Goal: Information Seeking & Learning: Learn about a topic

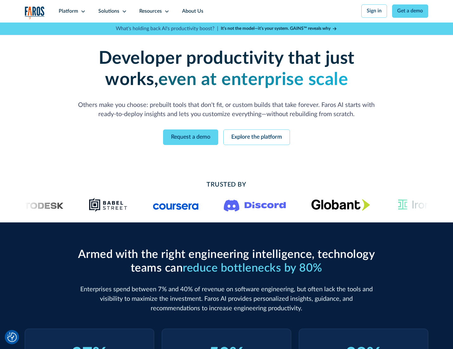
click at [82, 11] on icon at bounding box center [83, 11] width 5 height 5
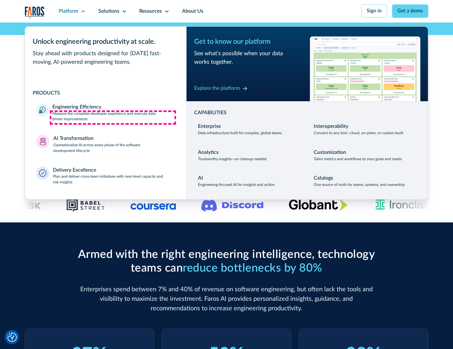
click at [113, 117] on p "Measure the complete developer experience and execute data-driven improvements" at bounding box center [113, 116] width 123 height 11
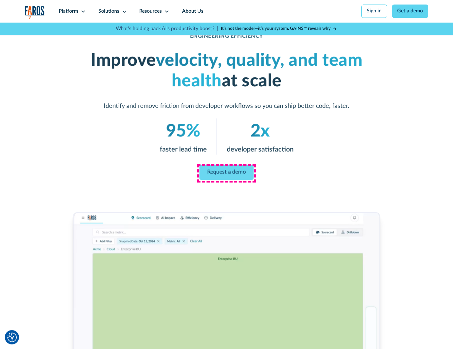
click at [226, 173] on link "Request a demo" at bounding box center [227, 172] width 54 height 15
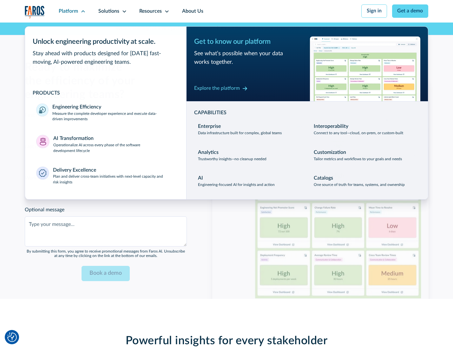
scroll to position [1382, 0]
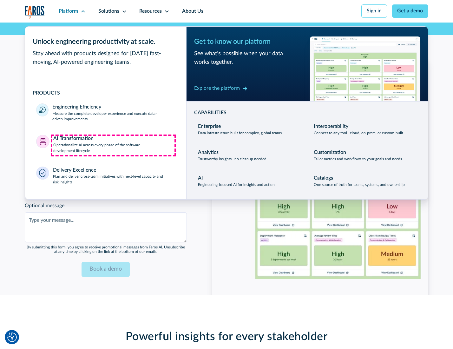
click at [113, 145] on p "Operationalize AI across every phase of the software development lifecycle" at bounding box center [114, 148] width 122 height 11
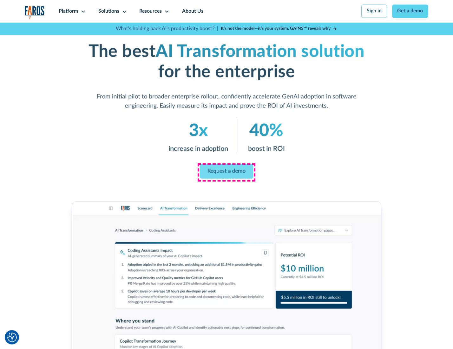
click at [226, 172] on link "Request a demo" at bounding box center [227, 171] width 54 height 15
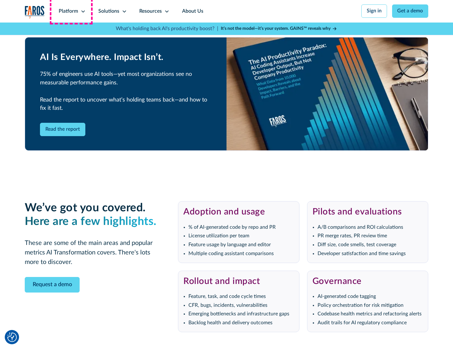
click at [71, 11] on div "Platform" at bounding box center [68, 12] width 19 height 8
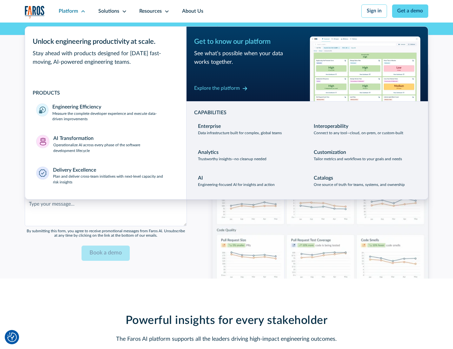
scroll to position [1535, 0]
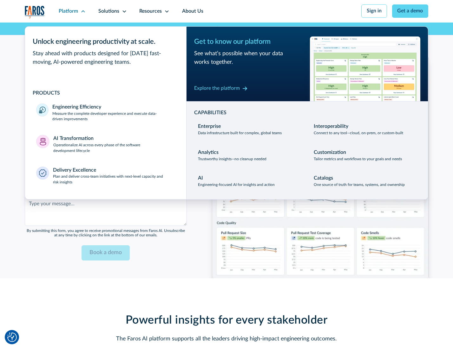
click at [217, 89] on div "Explore the platform" at bounding box center [217, 89] width 46 height 8
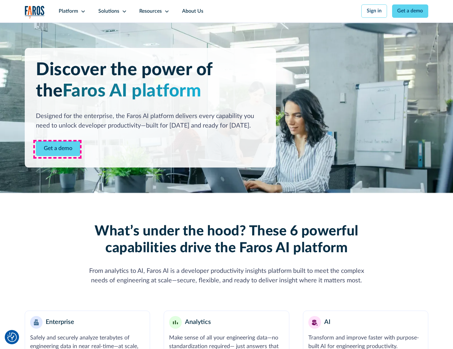
click at [57, 149] on link "Get a demo" at bounding box center [58, 149] width 44 height 16
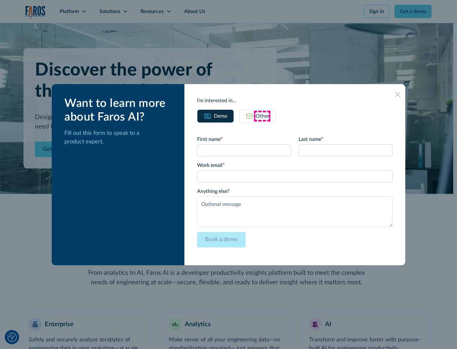
click at [262, 116] on div "Other" at bounding box center [262, 116] width 13 height 8
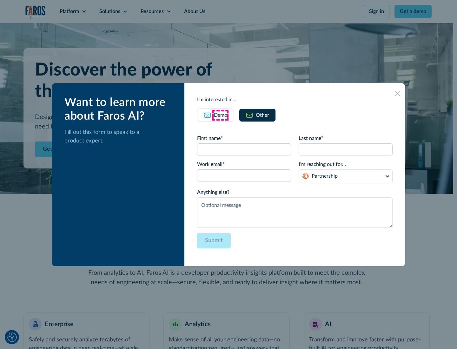
click at [220, 115] on div "Demo" at bounding box center [220, 115] width 13 height 8
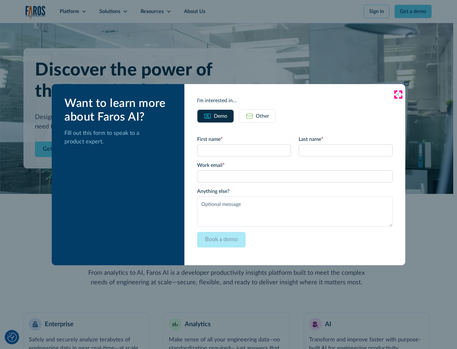
click at [398, 94] on icon at bounding box center [397, 94] width 5 height 5
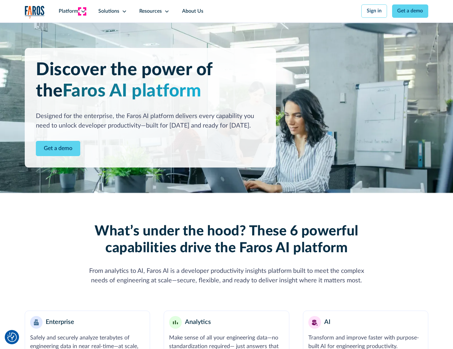
click at [82, 11] on icon at bounding box center [83, 11] width 5 height 5
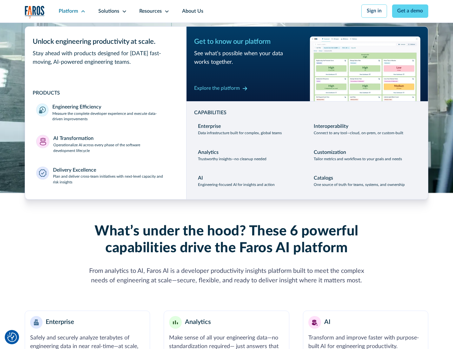
click at [113, 181] on p "Plan and deliver cross-team initiatives with next-level capacity and risk insig…" at bounding box center [114, 179] width 122 height 11
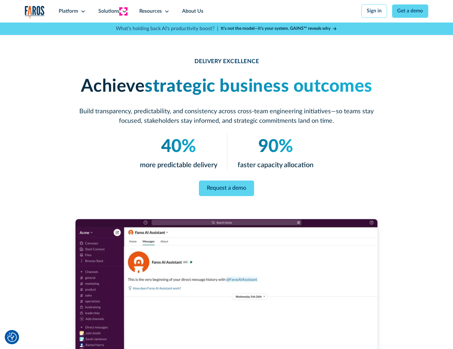
click at [123, 11] on icon at bounding box center [124, 11] width 5 height 5
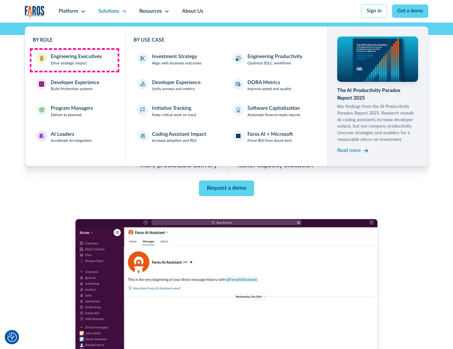
click at [74, 60] on div "Engineering Executives" at bounding box center [76, 57] width 51 height 8
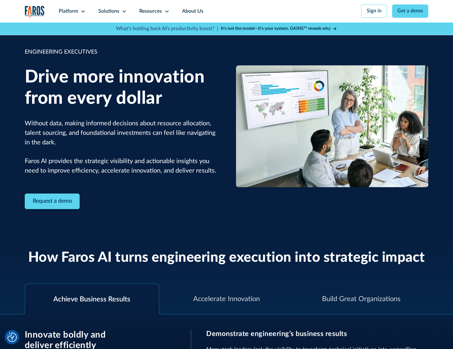
click at [123, 11] on icon at bounding box center [124, 11] width 5 height 5
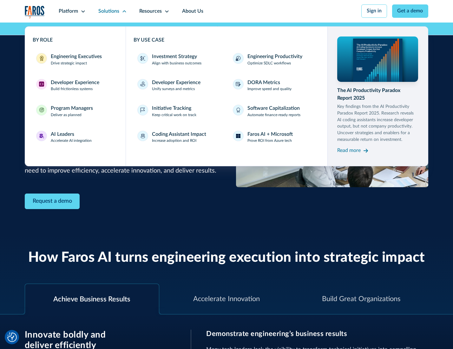
click at [74, 83] on div "Developer Experience" at bounding box center [75, 83] width 49 height 8
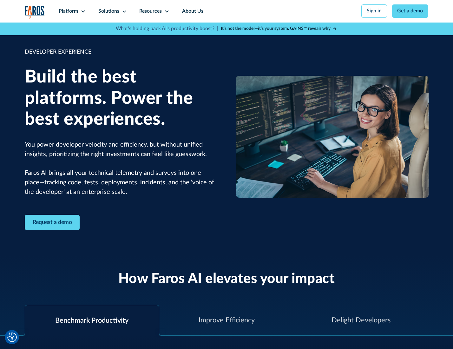
click at [112, 11] on div "Solutions" at bounding box center [108, 12] width 21 height 8
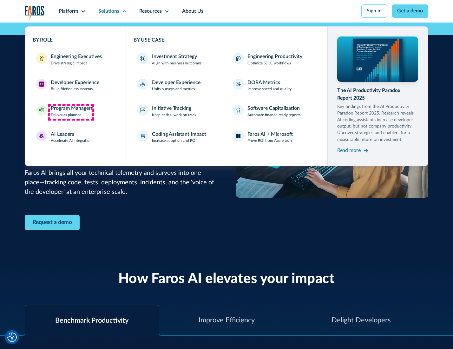
click at [71, 112] on div "Program Managers" at bounding box center [72, 109] width 42 height 8
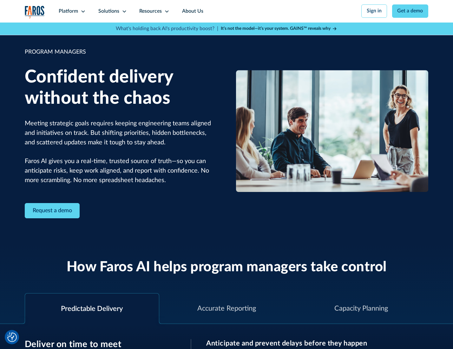
click at [123, 11] on icon at bounding box center [124, 11] width 5 height 5
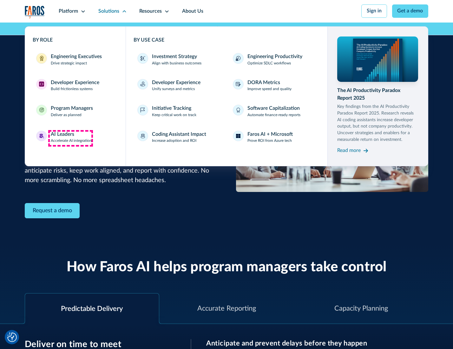
click at [70, 138] on div "AI Leaders" at bounding box center [62, 135] width 23 height 8
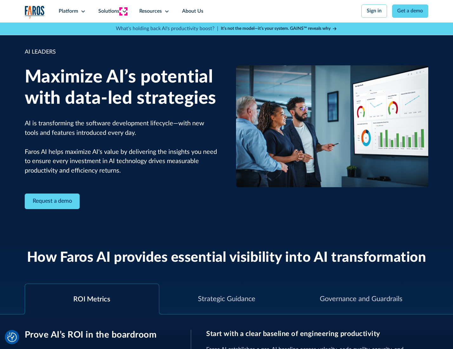
click at [123, 11] on icon at bounding box center [124, 11] width 5 height 5
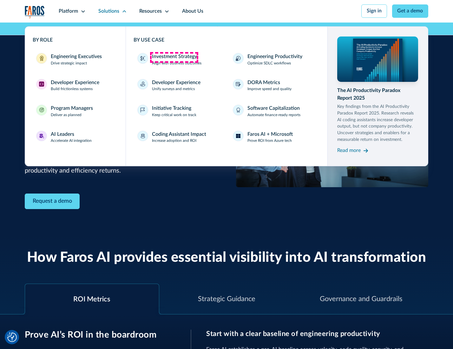
click at [174, 57] on div "Investment Strategy" at bounding box center [174, 57] width 45 height 8
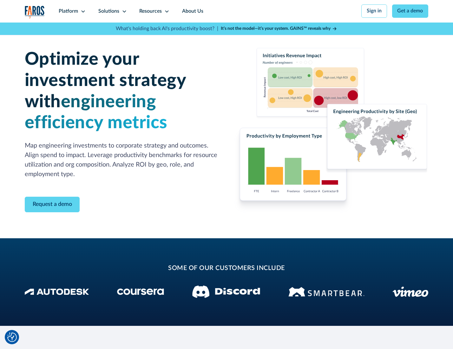
click at [123, 11] on icon at bounding box center [124, 11] width 5 height 5
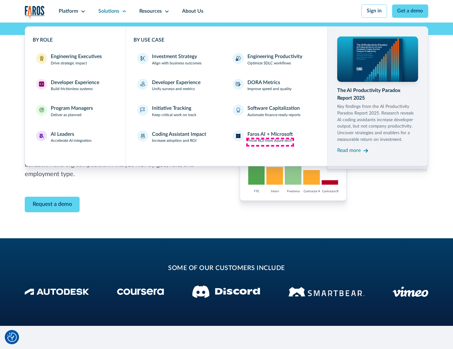
click at [270, 142] on p "Prove ROI from Azure tech" at bounding box center [270, 141] width 44 height 6
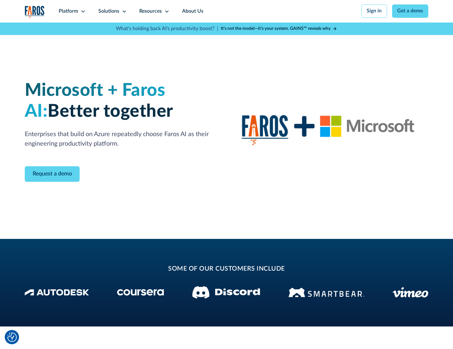
click at [123, 11] on icon at bounding box center [124, 11] width 5 height 5
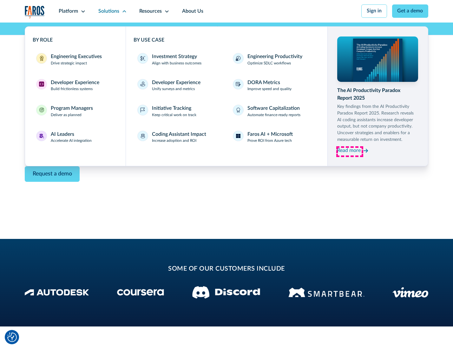
click at [350, 152] on div "Read more" at bounding box center [348, 151] width 23 height 8
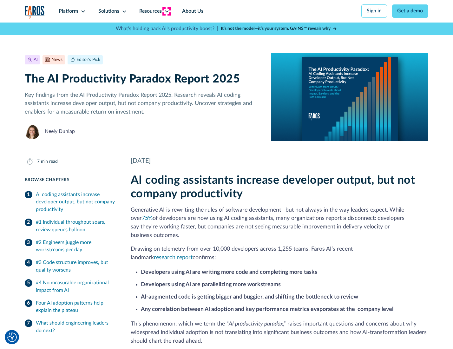
click at [166, 11] on icon at bounding box center [166, 11] width 5 height 5
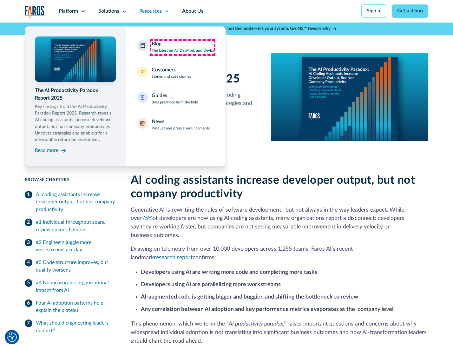
click at [183, 47] on div "Blog The latest on AI, DevProd, and DevEx" at bounding box center [183, 46] width 63 height 13
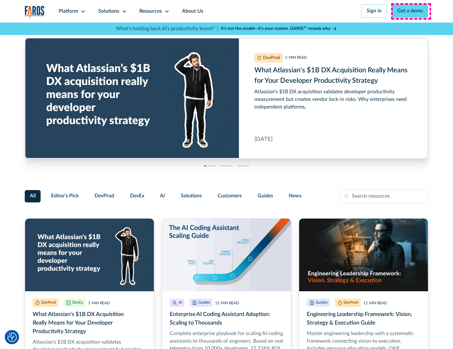
click at [411, 11] on link "Get a demo" at bounding box center [410, 10] width 37 height 13
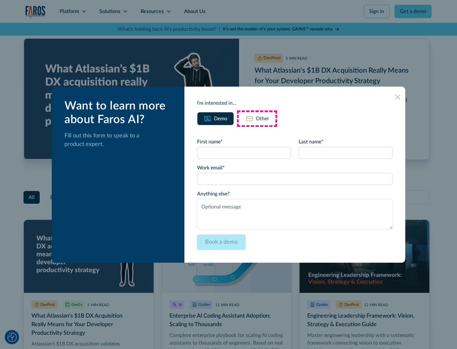
click at [257, 118] on div "Other" at bounding box center [262, 119] width 13 height 8
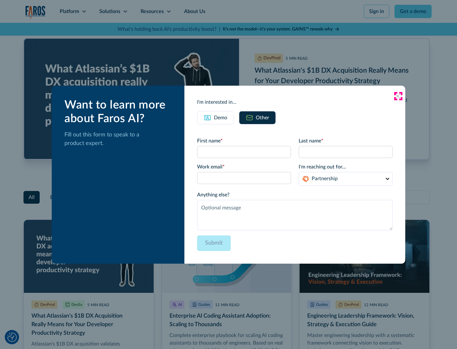
click at [398, 96] on icon at bounding box center [397, 96] width 5 height 5
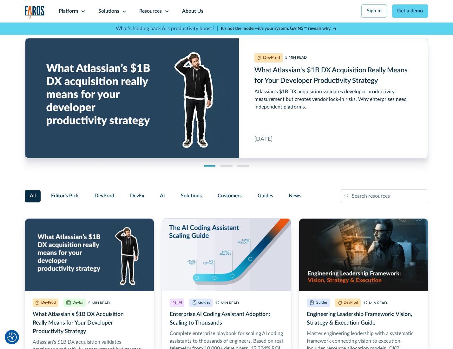
click at [192, 11] on link "About Us" at bounding box center [193, 11] width 34 height 23
